Goal: Task Accomplishment & Management: Use online tool/utility

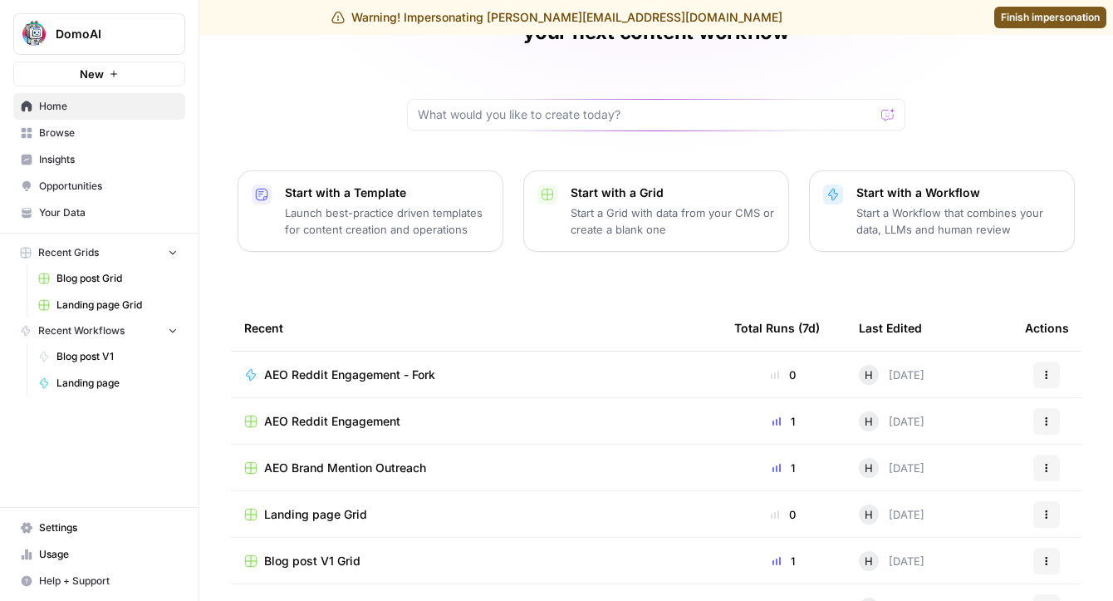
scroll to position [127, 0]
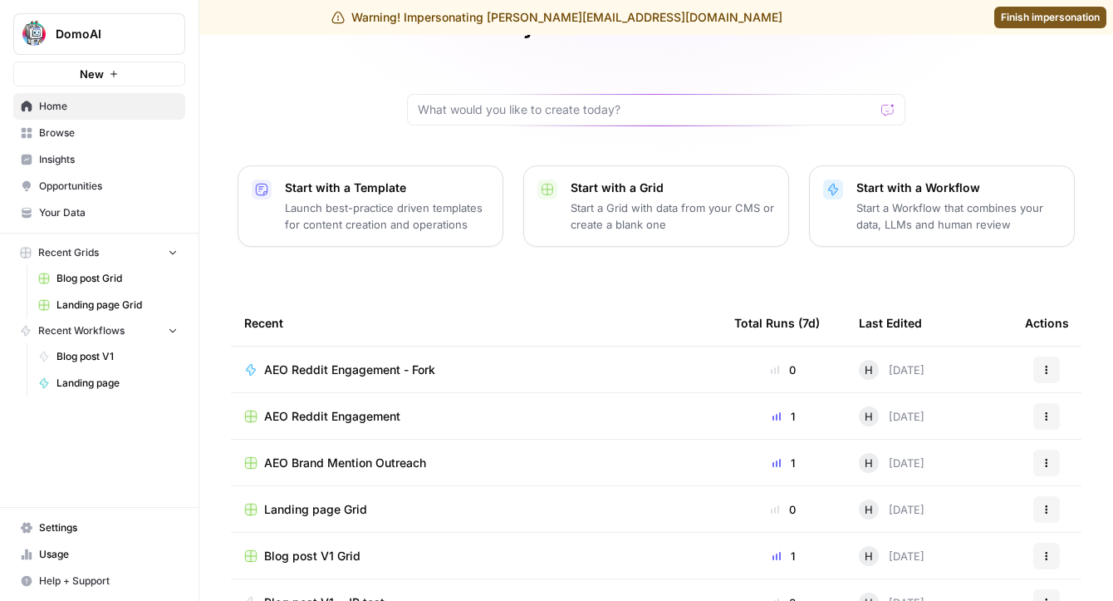
click at [363, 408] on span "AEO Reddit Engagement" at bounding box center [332, 416] width 136 height 17
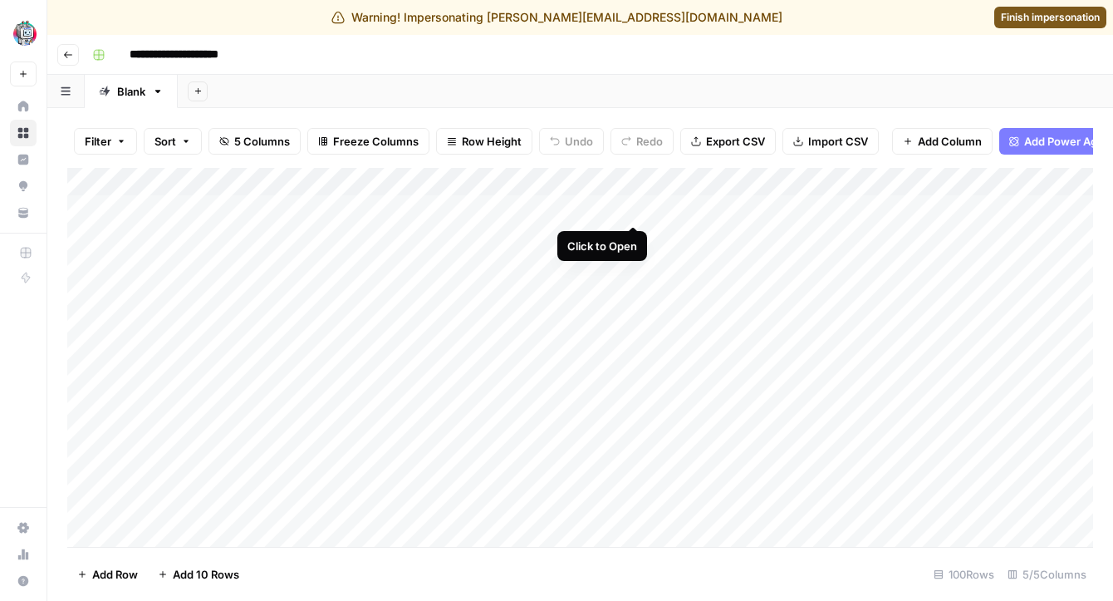
click at [630, 211] on div "Add Column" at bounding box center [580, 357] width 1026 height 379
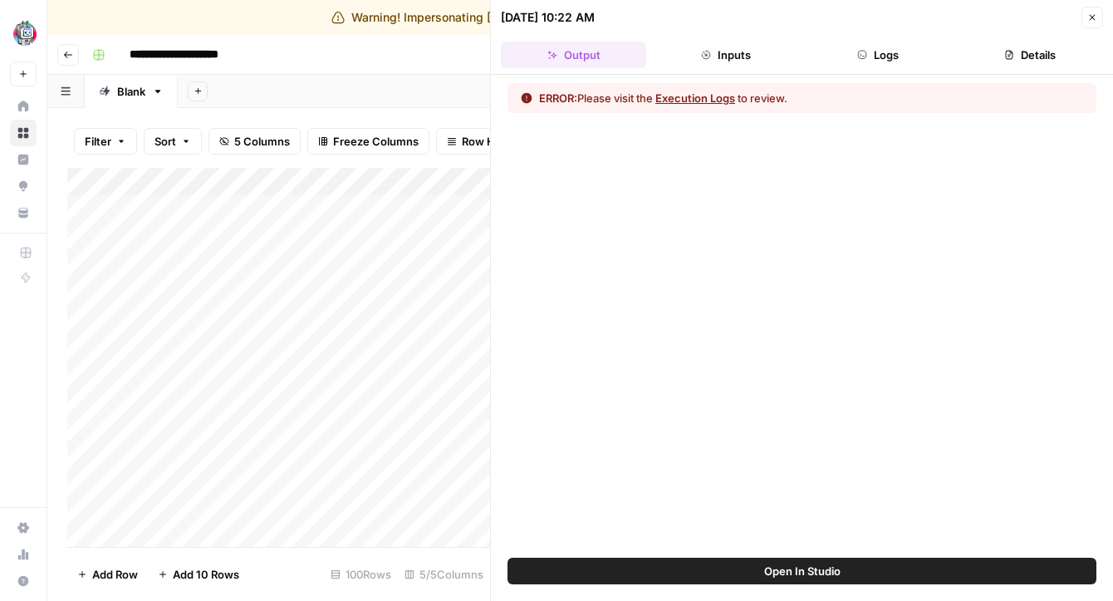
click at [719, 101] on button "Execution Logs" at bounding box center [695, 98] width 80 height 17
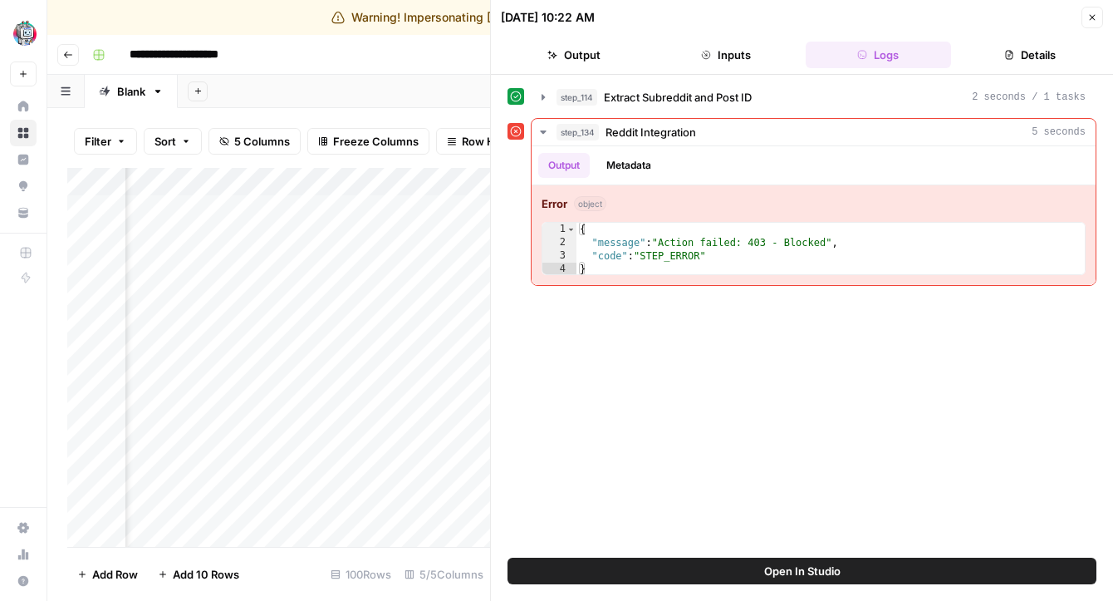
scroll to position [0, 650]
click at [1089, 17] on icon "button" at bounding box center [1092, 17] width 10 height 10
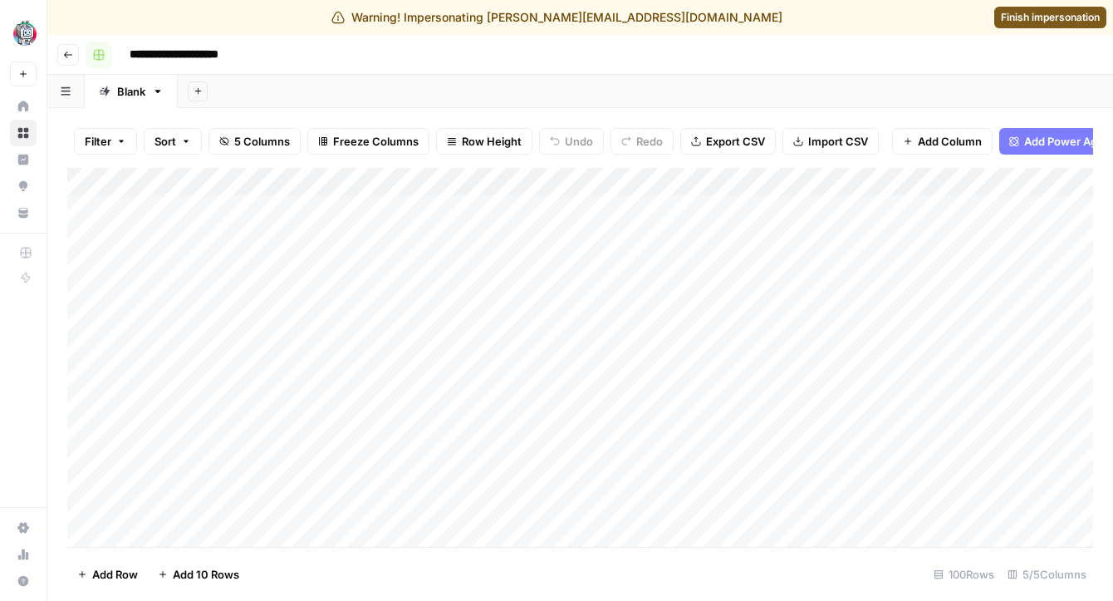
click at [60, 58] on button "Go back" at bounding box center [68, 55] width 22 height 22
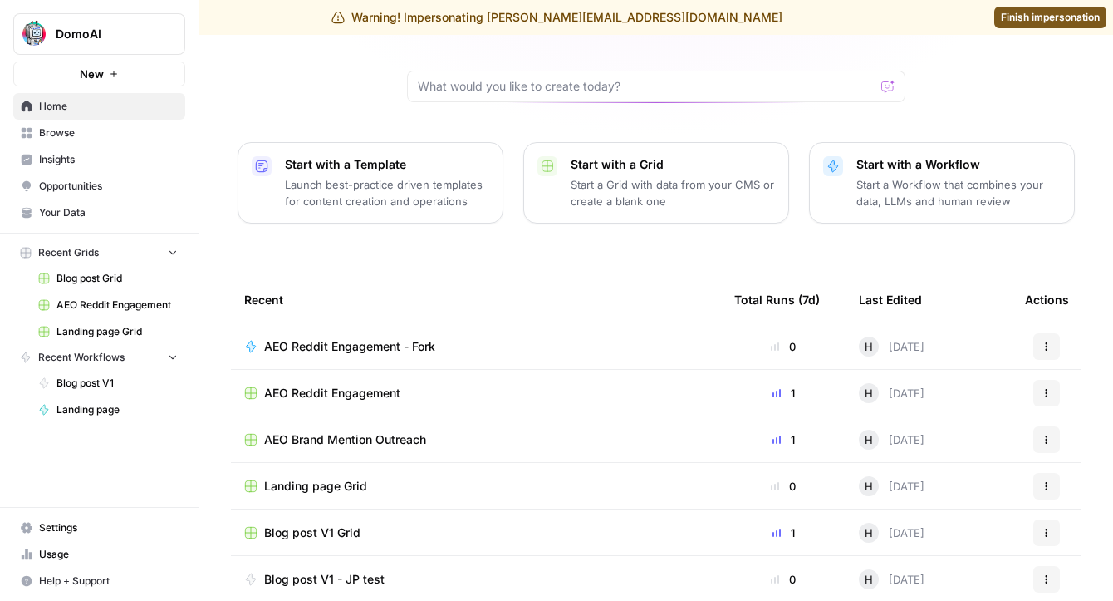
scroll to position [199, 0]
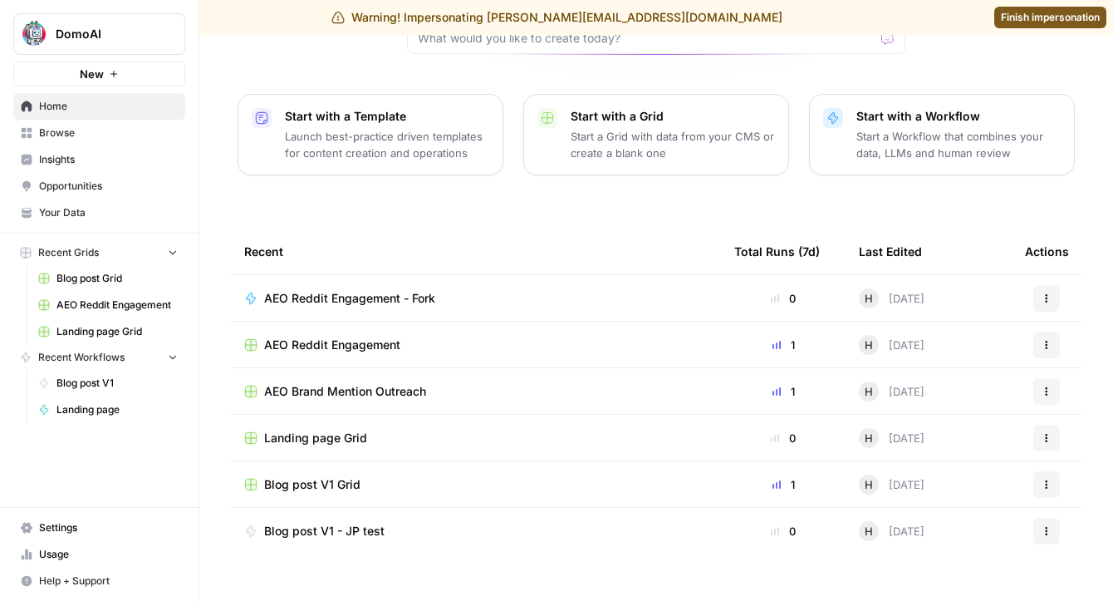
click at [319, 383] on span "AEO Brand Mention Outreach" at bounding box center [345, 391] width 162 height 17
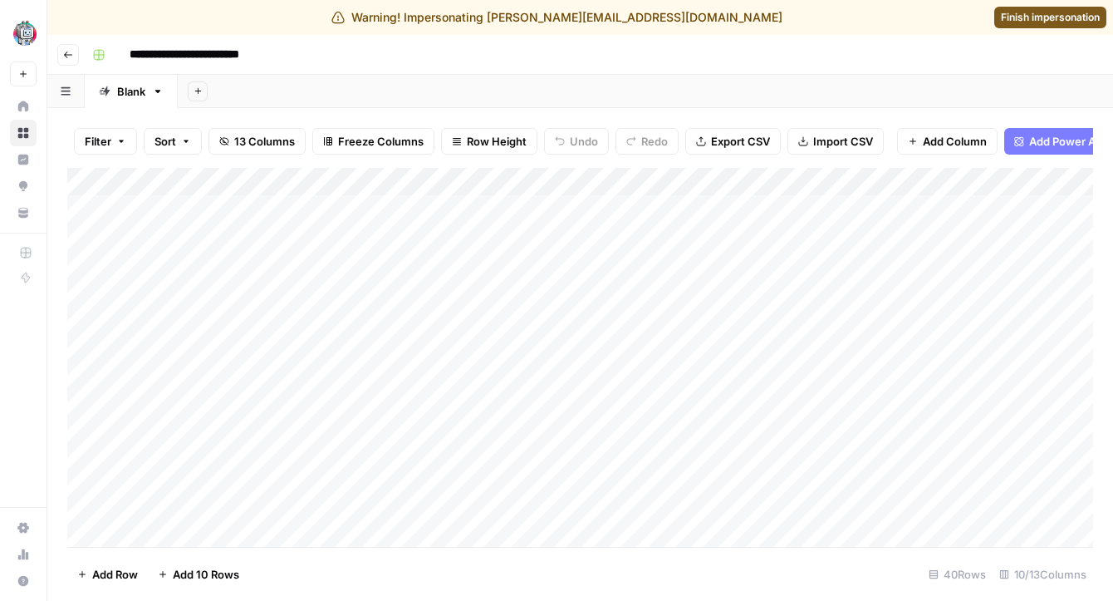
click at [66, 56] on icon "button" at bounding box center [68, 55] width 8 height 7
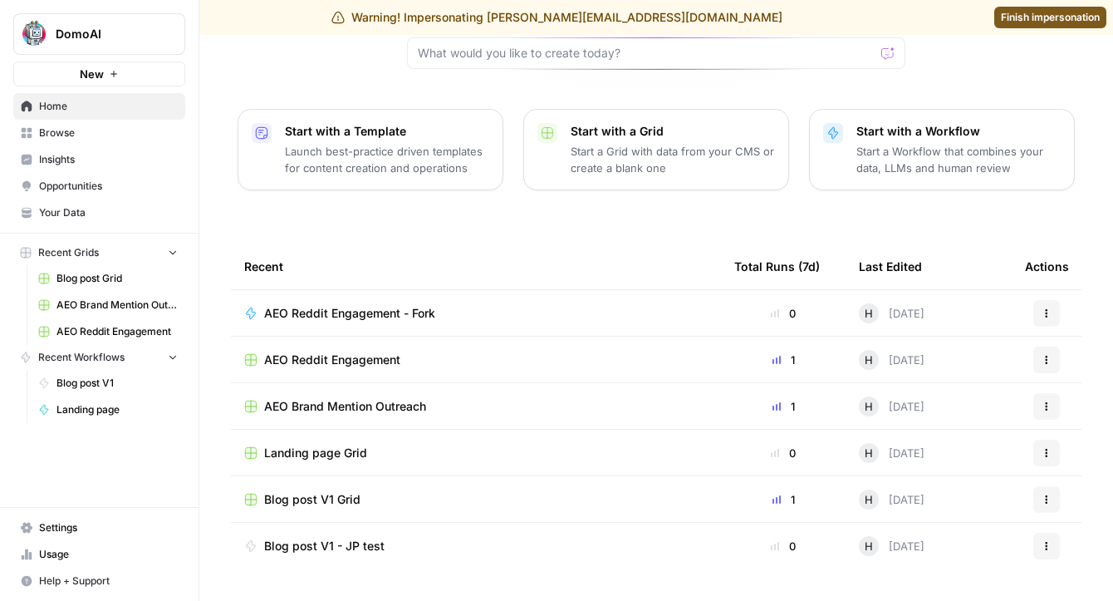
scroll to position [199, 0]
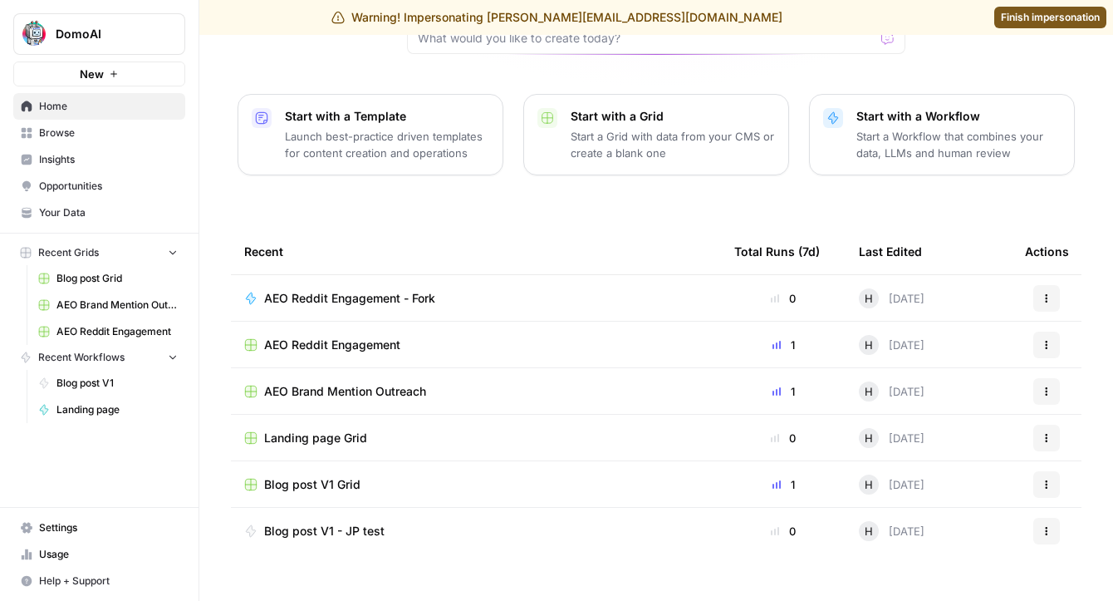
click at [313, 429] on span "Landing page Grid" at bounding box center [315, 437] width 103 height 17
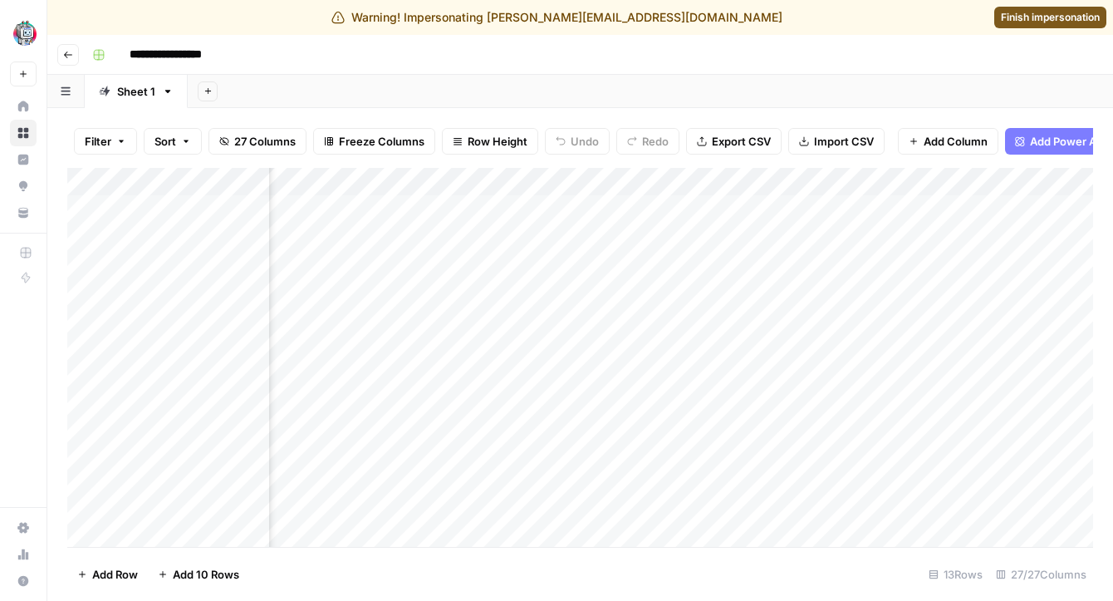
scroll to position [0, 457]
click at [61, 57] on button "Go back" at bounding box center [68, 55] width 22 height 22
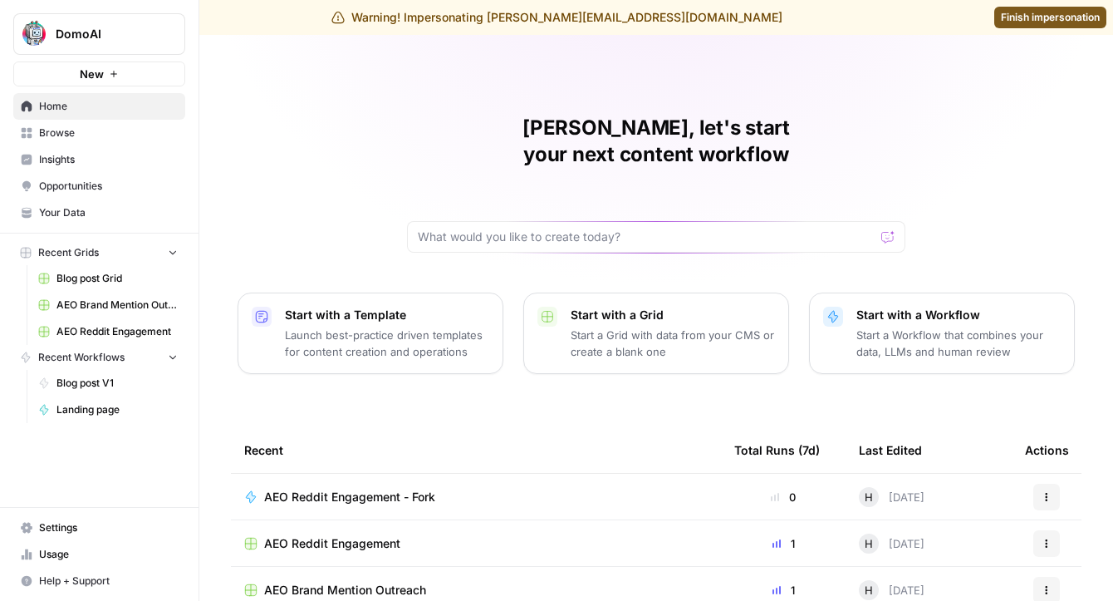
scroll to position [199, 0]
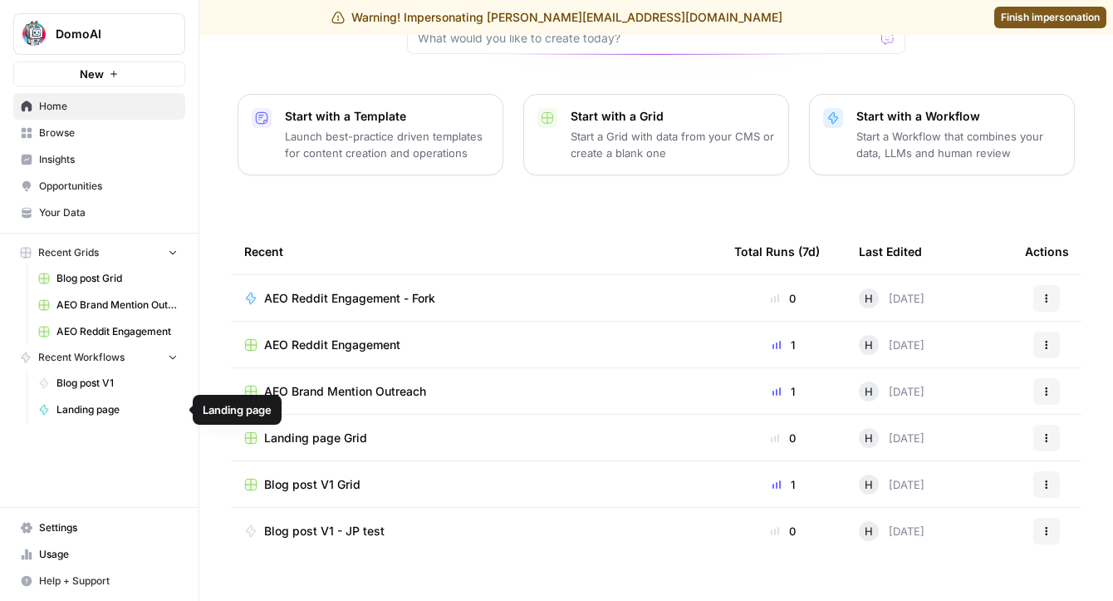
click at [103, 386] on span "Blog post V1" at bounding box center [116, 382] width 121 height 15
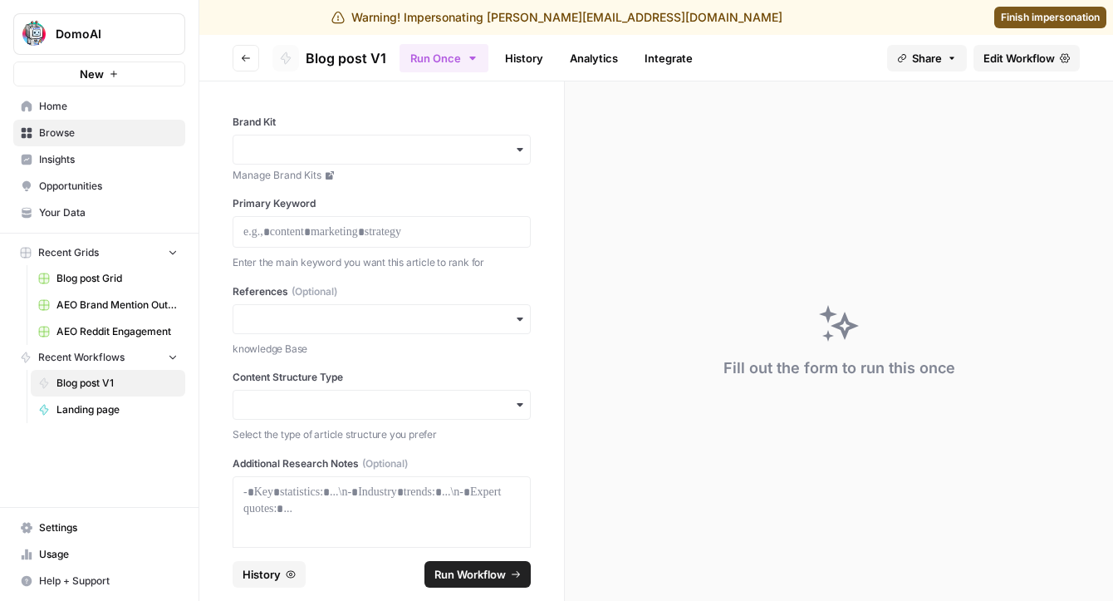
click at [1016, 53] on span "Edit Workflow" at bounding box center [1019, 58] width 71 height 17
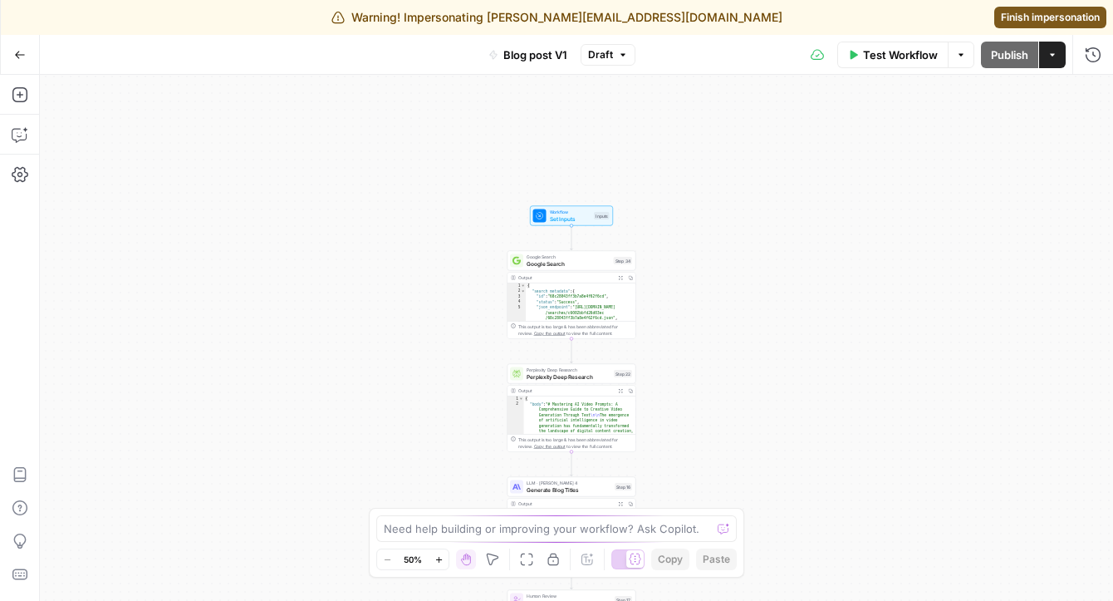
click at [569, 222] on span "Set Inputs" at bounding box center [571, 218] width 42 height 8
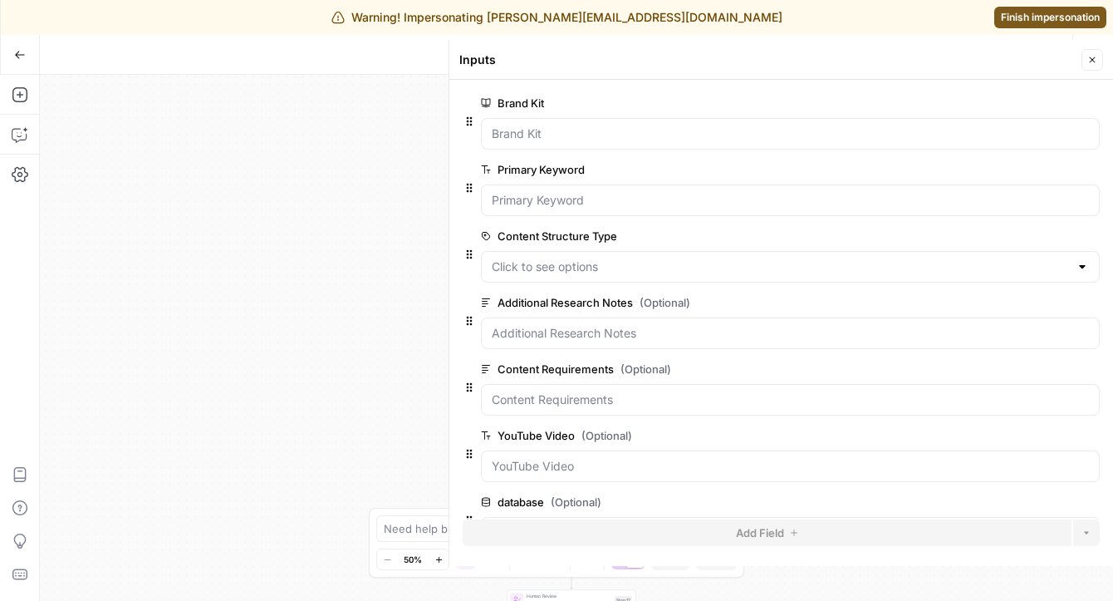
click at [23, 52] on icon "button" at bounding box center [20, 55] width 12 height 12
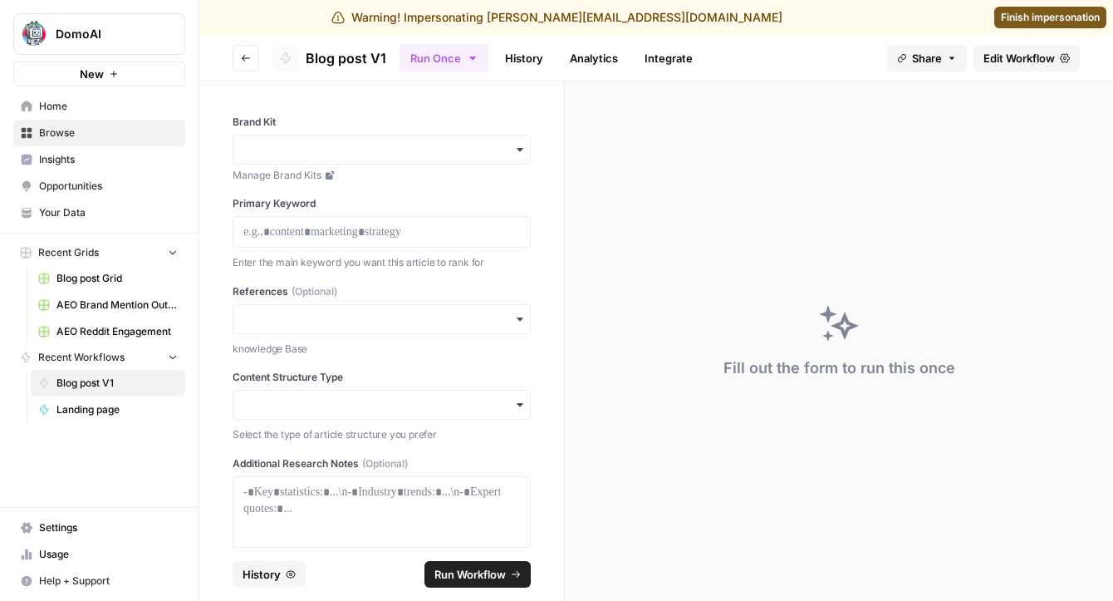
click at [1042, 10] on span "Finish impersonation" at bounding box center [1050, 17] width 99 height 15
